Goal: Navigation & Orientation: Find specific page/section

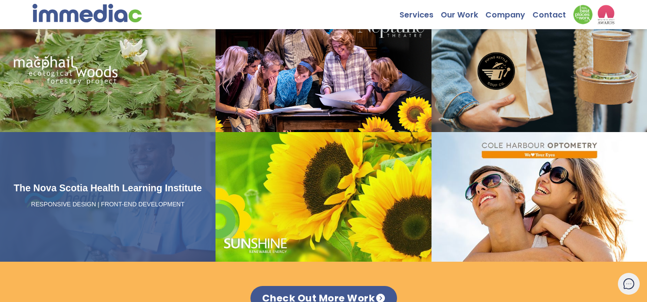
scroll to position [875, 0]
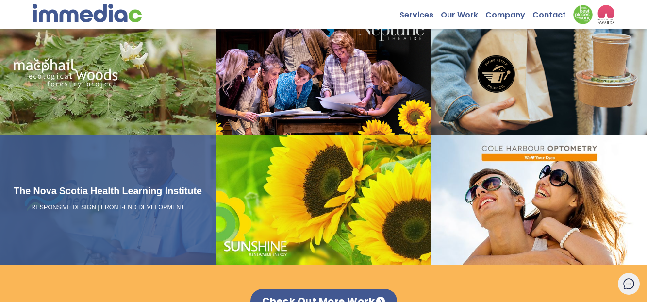
click at [116, 210] on p "RESPONSIVE DESIGN | FRONT-END DEVELOPMENT" at bounding box center [108, 207] width 208 height 9
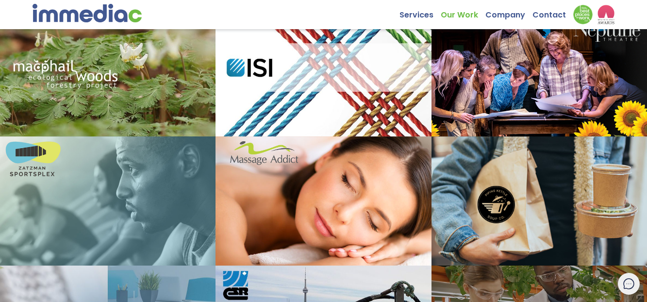
scroll to position [2, 0]
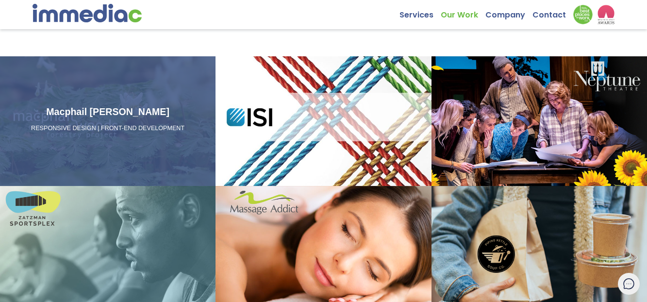
click at [65, 107] on div "Macphail Woods RESPONSIVE DESIGN | FRONT-END DEVELOPMENT" at bounding box center [107, 121] width 215 height 130
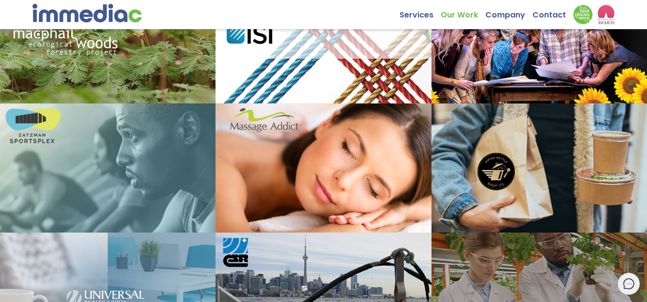
scroll to position [86, 0]
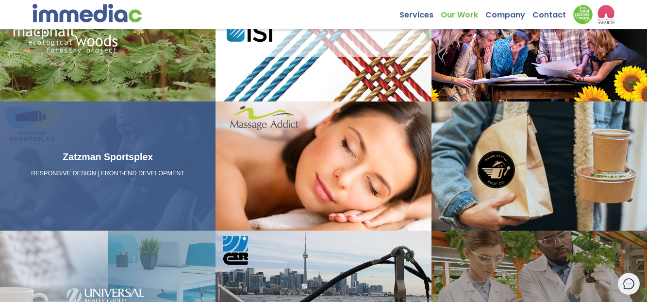
click at [153, 135] on link "Zatzman Sportsplex RESPONSIVE DESIGN | FRONT-END DEVELOPMENT" at bounding box center [107, 166] width 215 height 130
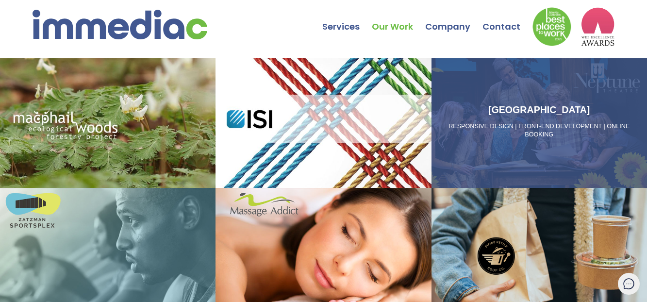
click at [504, 140] on div "Neptune Theatre RESPONSIVE DESIGN | FRONT-END DEVELOPMENT | ONLINE BOOKING" at bounding box center [538, 123] width 215 height 130
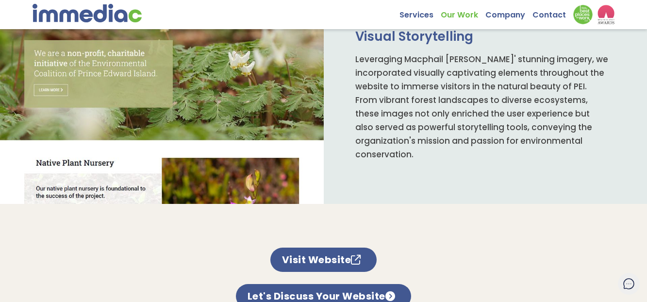
scroll to position [403, 0]
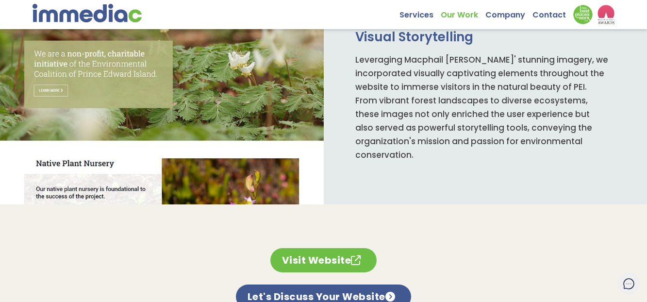
click at [286, 259] on link "Visit Website" at bounding box center [323, 260] width 107 height 24
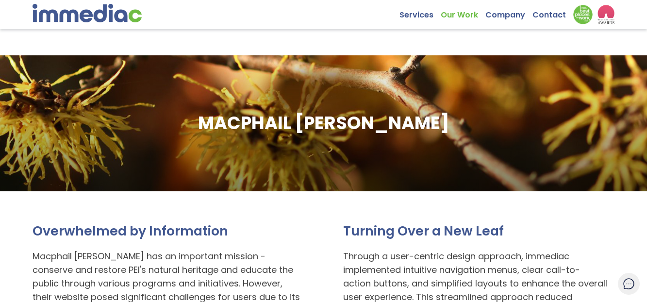
scroll to position [0, 0]
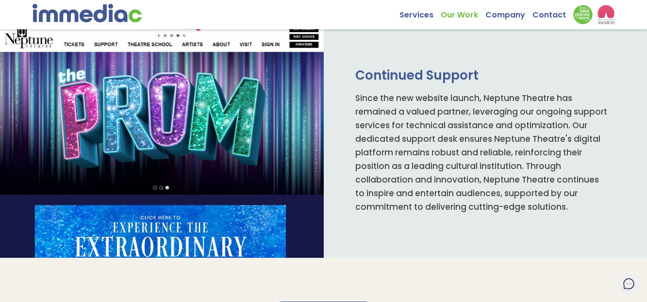
scroll to position [622, 0]
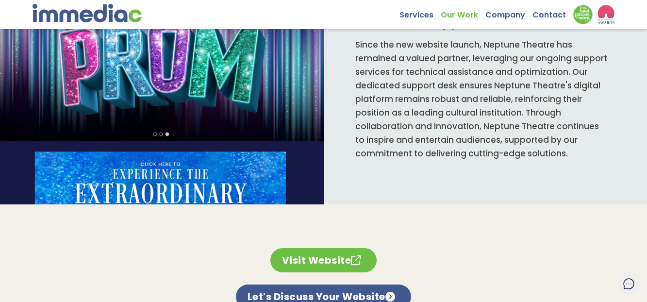
click at [334, 259] on link "Visit Website" at bounding box center [323, 260] width 107 height 24
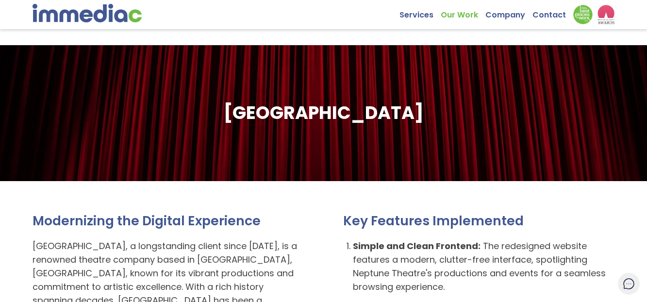
scroll to position [1, 0]
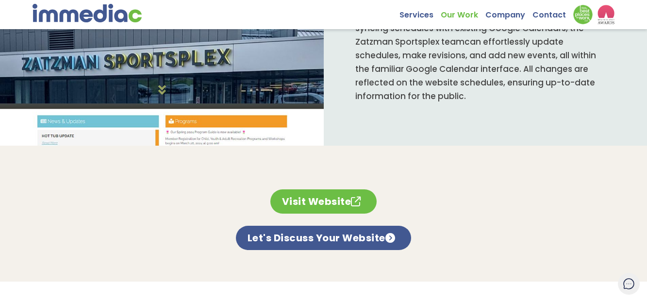
scroll to position [455, 0]
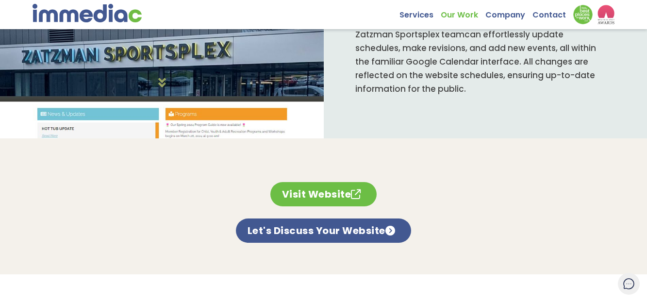
click at [314, 192] on link "Visit Website" at bounding box center [323, 194] width 107 height 24
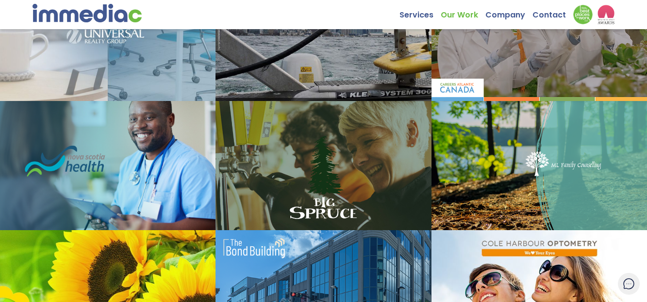
scroll to position [446, 0]
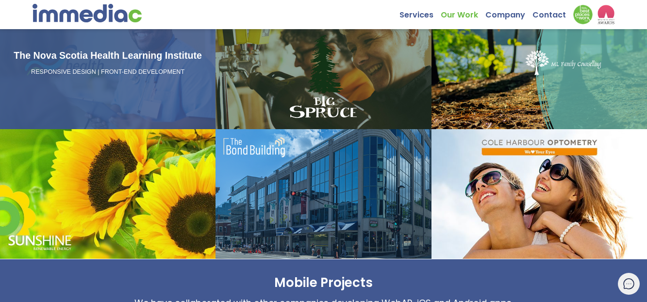
click at [129, 81] on div "The Nova Scotia Health Learning Institute RESPONSIVE DESIGN | FRONT-END DEVELOP…" at bounding box center [107, 65] width 215 height 130
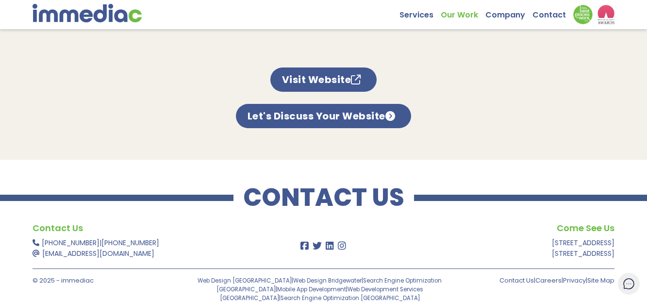
scroll to position [571, 0]
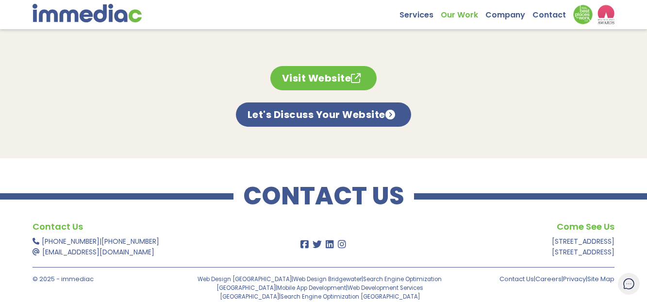
click at [309, 80] on link "Visit Website" at bounding box center [323, 78] width 107 height 24
